Goal: Find specific page/section: Find specific page/section

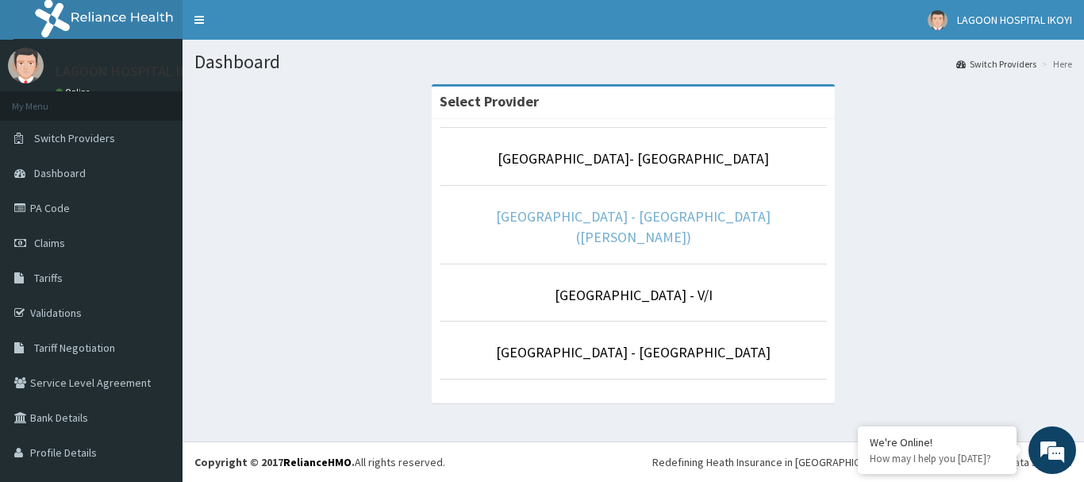
click at [643, 213] on link "[GEOGRAPHIC_DATA] - [GEOGRAPHIC_DATA]([PERSON_NAME])" at bounding box center [633, 226] width 274 height 39
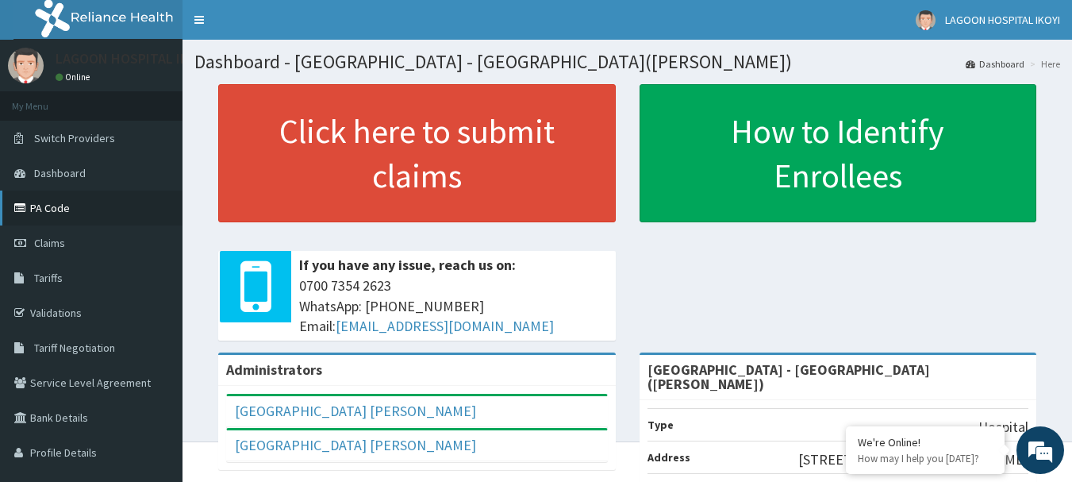
click at [54, 208] on link "PA Code" at bounding box center [91, 207] width 182 height 35
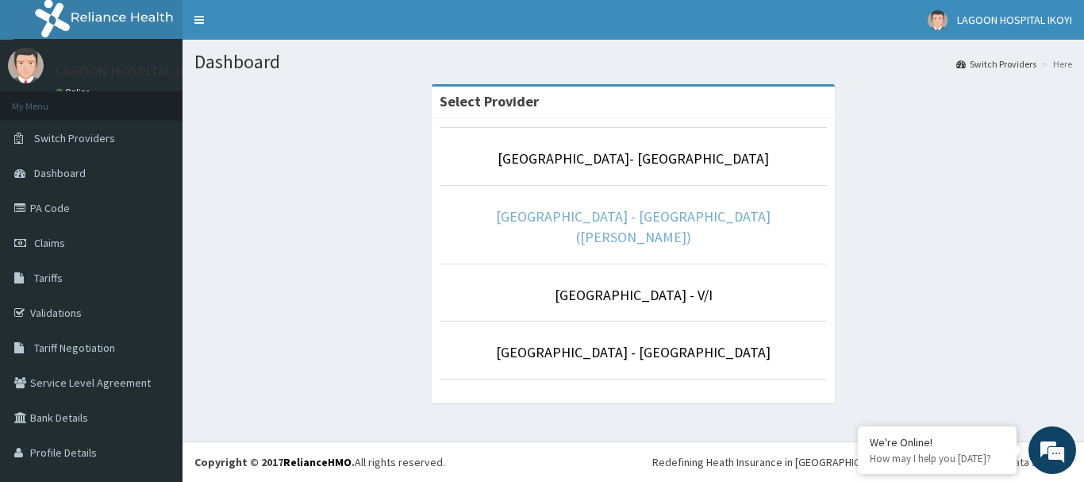
click at [626, 219] on link "[GEOGRAPHIC_DATA] - [GEOGRAPHIC_DATA]([PERSON_NAME])" at bounding box center [633, 226] width 274 height 39
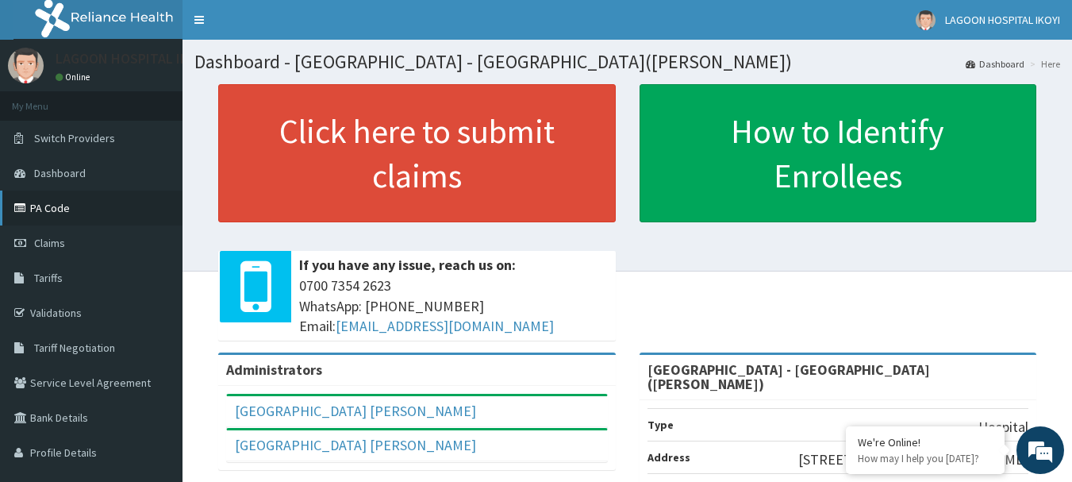
click at [62, 206] on link "PA Code" at bounding box center [91, 207] width 182 height 35
